Goal: Information Seeking & Learning: Learn about a topic

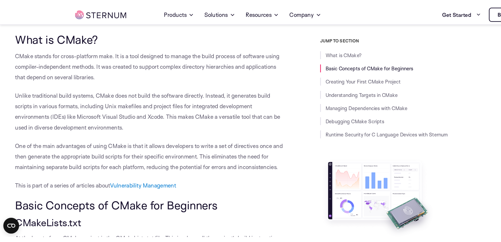
scroll to position [128, 0]
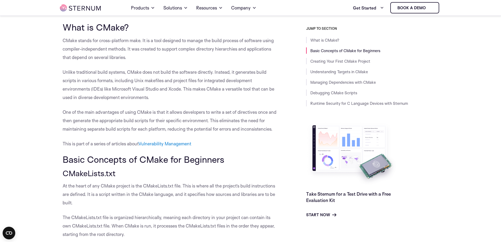
drag, startPoint x: 98, startPoint y: 64, endPoint x: 102, endPoint y: 37, distance: 27.3
click at [167, 98] on p "Unlike traditional build systems, CMake does not build the software directly. I…" at bounding box center [171, 85] width 217 height 34
click at [177, 59] on p "CMake stands for cross-platform make. It is a tool designed to manage the build…" at bounding box center [171, 48] width 217 height 25
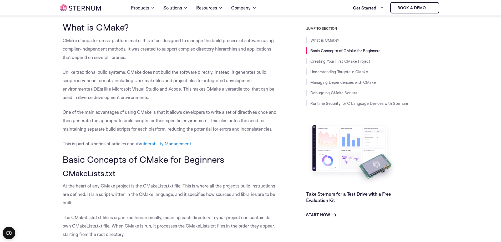
click at [177, 59] on p "CMake stands for cross-platform make. It is a tool designed to manage the build…" at bounding box center [171, 48] width 217 height 25
click at [142, 96] on p "Unlike traditional build systems, CMake does not build the software directly. I…" at bounding box center [171, 85] width 217 height 34
